Goal: Task Accomplishment & Management: Manage account settings

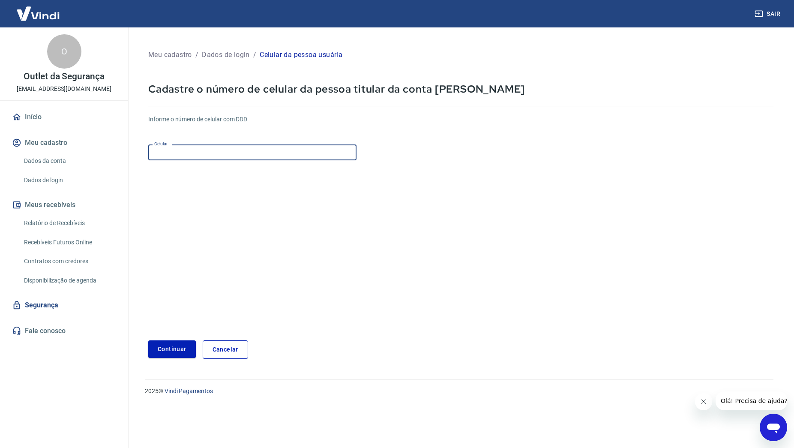
click at [237, 152] on input "Celular" at bounding box center [252, 152] width 208 height 16
click at [180, 348] on button "Continuar" at bounding box center [172, 349] width 48 height 18
click at [219, 154] on input "[PHONE_NUMBER]" at bounding box center [252, 152] width 208 height 16
drag, startPoint x: 213, startPoint y: 150, endPoint x: 170, endPoint y: 152, distance: 42.9
click at [170, 152] on input "[PHONE_NUMBER]" at bounding box center [252, 152] width 208 height 16
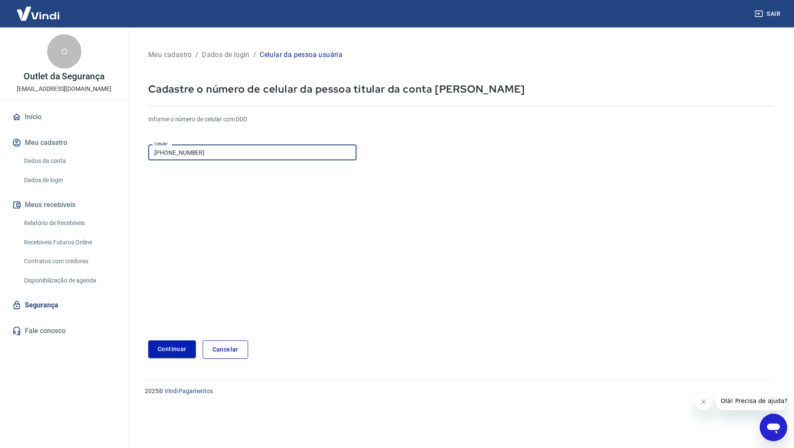
type input "[PHONE_NUMBER]"
click at [178, 343] on button "Continuar" at bounding box center [172, 349] width 48 height 18
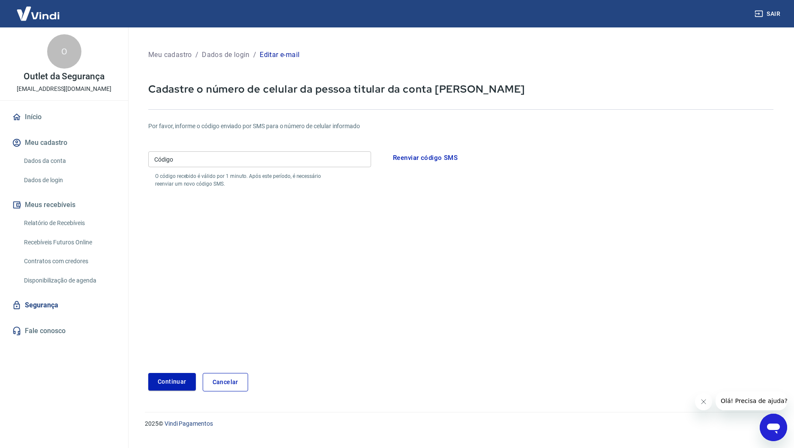
click at [209, 161] on input "Código" at bounding box center [259, 159] width 223 height 16
type input "322458"
click at [172, 380] on button "Continuar" at bounding box center [172, 382] width 48 height 18
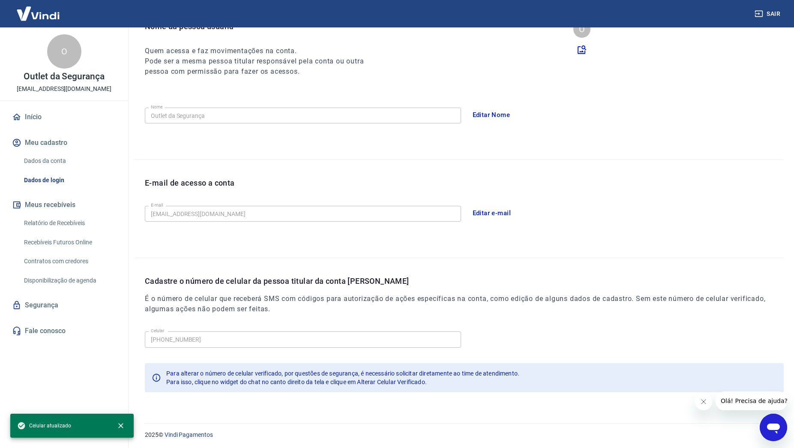
scroll to position [101, 0]
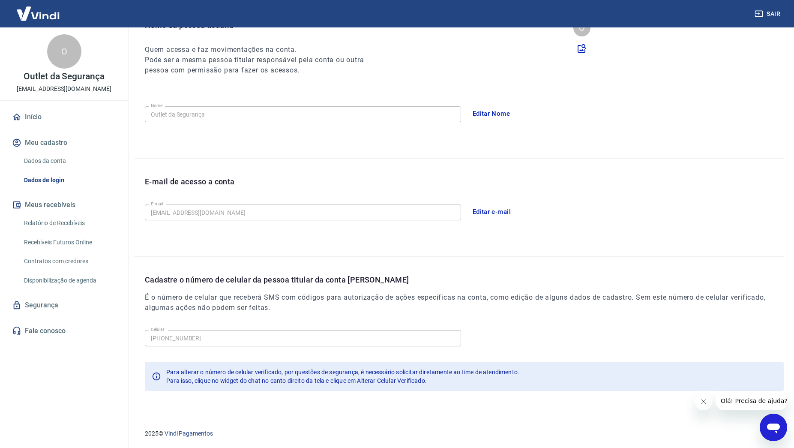
click at [44, 118] on link "Início" at bounding box center [64, 117] width 108 height 19
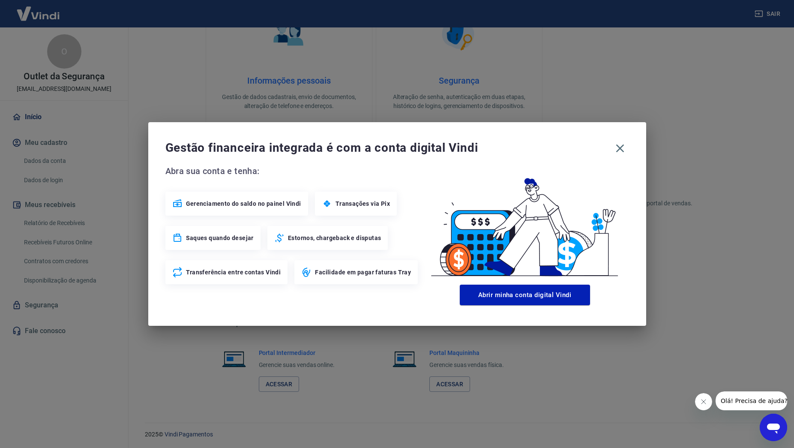
scroll to position [373, 0]
click at [623, 147] on icon "button" at bounding box center [621, 148] width 14 height 14
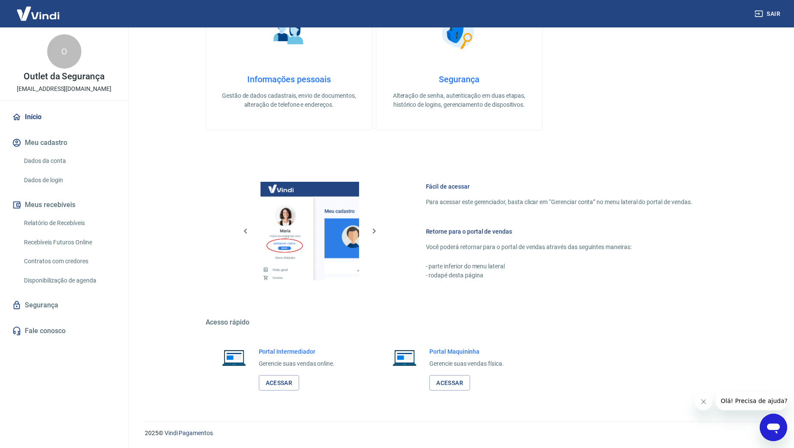
scroll to position [0, 0]
